Goal: Task Accomplishment & Management: Manage account settings

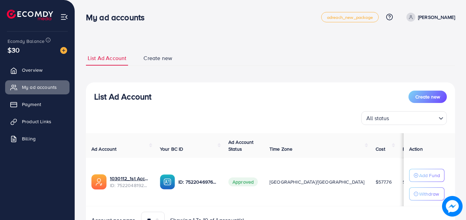
click at [156, 18] on div "My ad accounts" at bounding box center [117, 17] width 75 height 10
drag, startPoint x: 117, startPoint y: 7, endPoint x: 197, endPoint y: 44, distance: 87.4
click at [197, 44] on div "List Ad Account Create new List Ad Account Create new All status Loading... Ad …" at bounding box center [270, 143] width 369 height 202
click at [162, 32] on div "List Ad Account Create new List Ad Account Create new All status Loading... Ad …" at bounding box center [270, 127] width 391 height 255
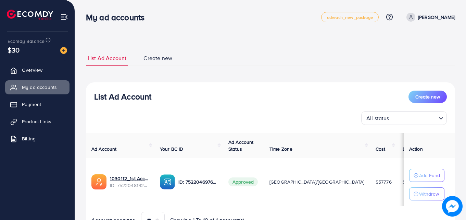
click at [172, 8] on div "My ad accounts adreach_new_package Help Center Contact Support Plans and Pricin…" at bounding box center [270, 17] width 369 height 19
click at [118, 3] on div "List Ad Account Create new List Ad Account Create new All status Loading... Ad …" at bounding box center [270, 127] width 391 height 255
click at [153, 120] on div "All status Loading..." at bounding box center [270, 118] width 353 height 14
